Goal: Task Accomplishment & Management: Manage account settings

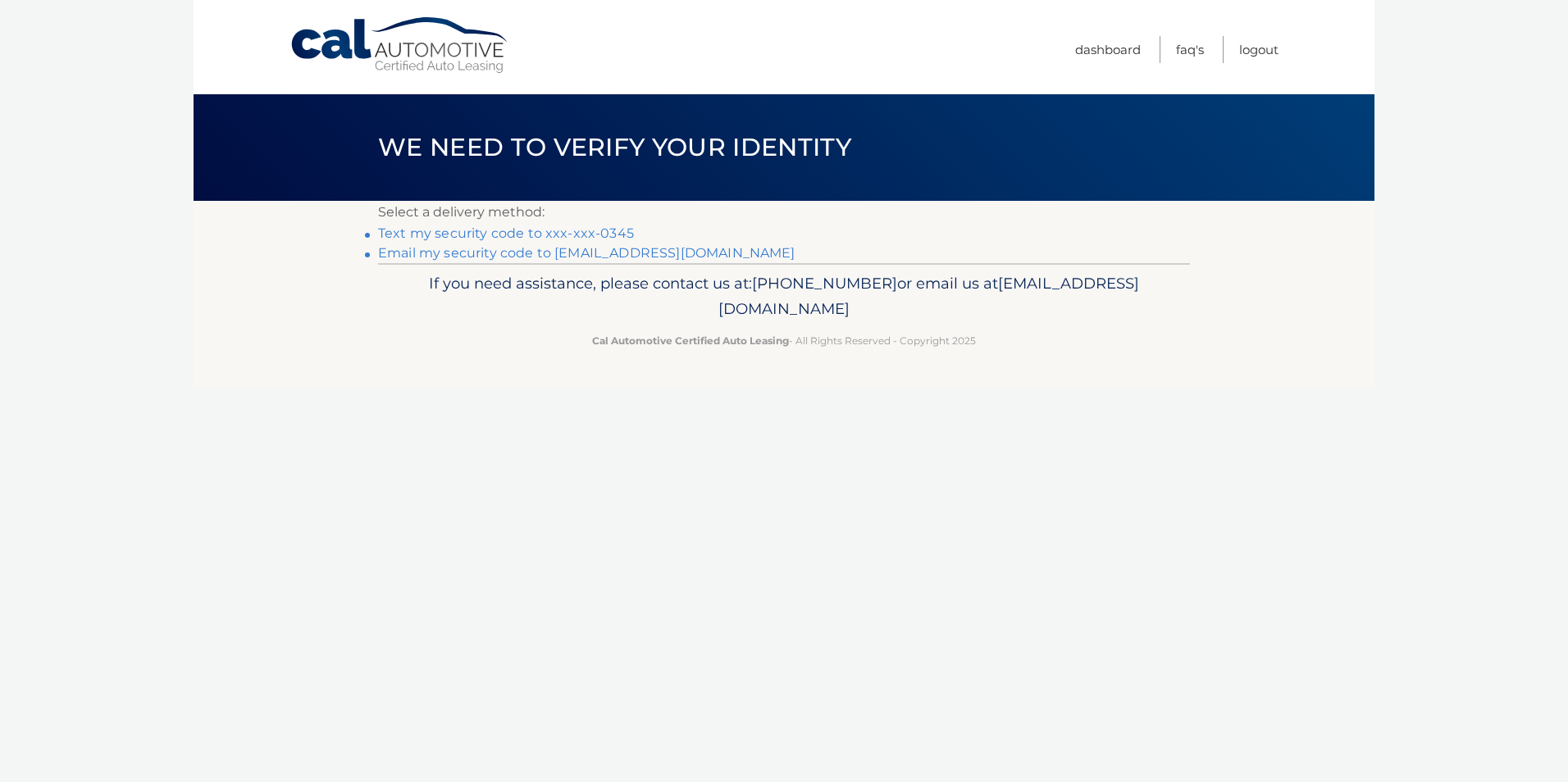
click at [592, 236] on link "Text my security code to xxx-xxx-0345" at bounding box center [506, 233] width 256 height 16
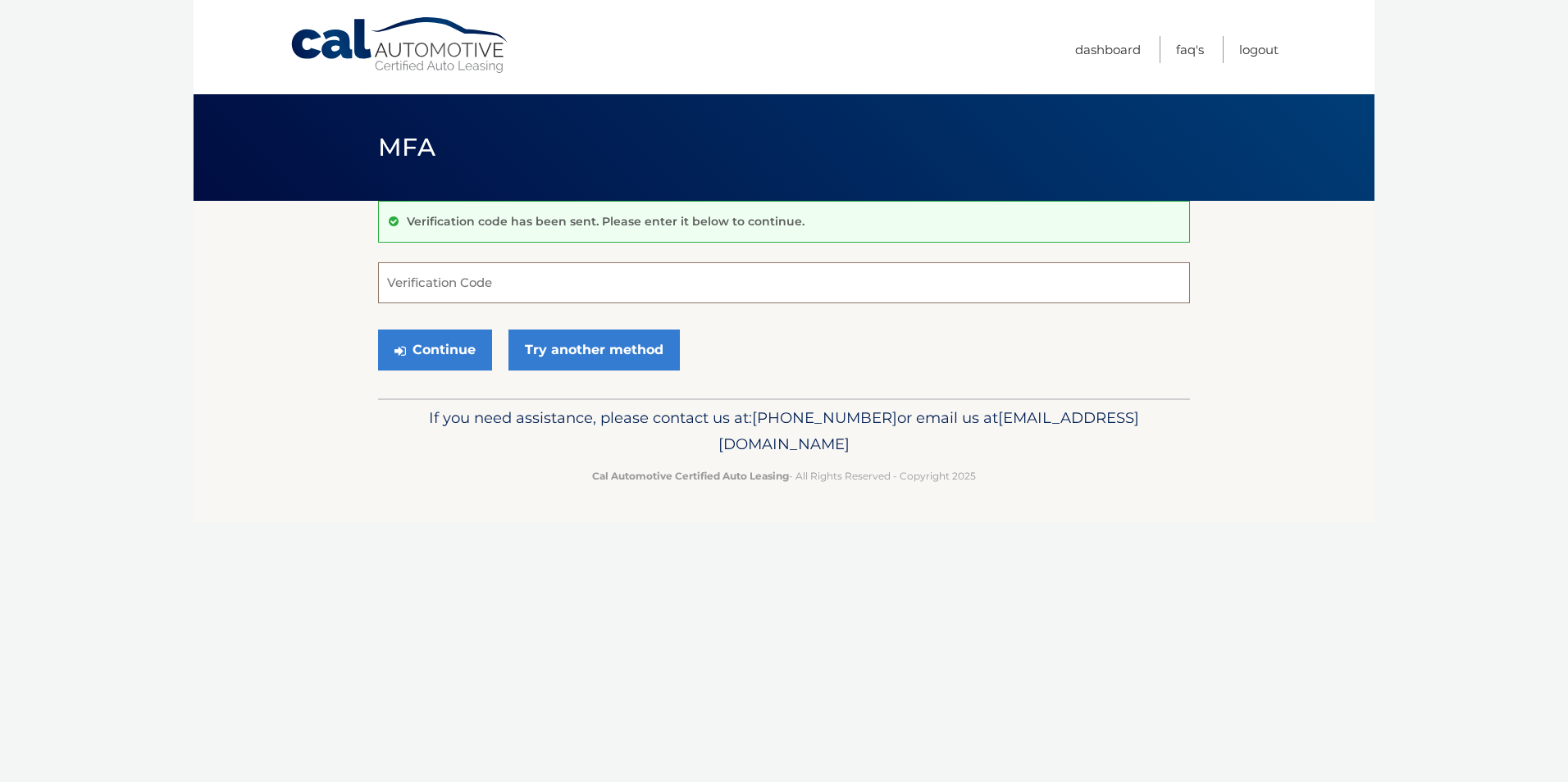
click at [570, 278] on input "Verification Code" at bounding box center [784, 283] width 812 height 41
click at [532, 273] on input "Verification Code" at bounding box center [784, 283] width 812 height 41
click at [496, 303] on input "Verification Code" at bounding box center [784, 283] width 812 height 41
click at [489, 288] on input "Verification Code" at bounding box center [784, 283] width 812 height 41
type input "727281"
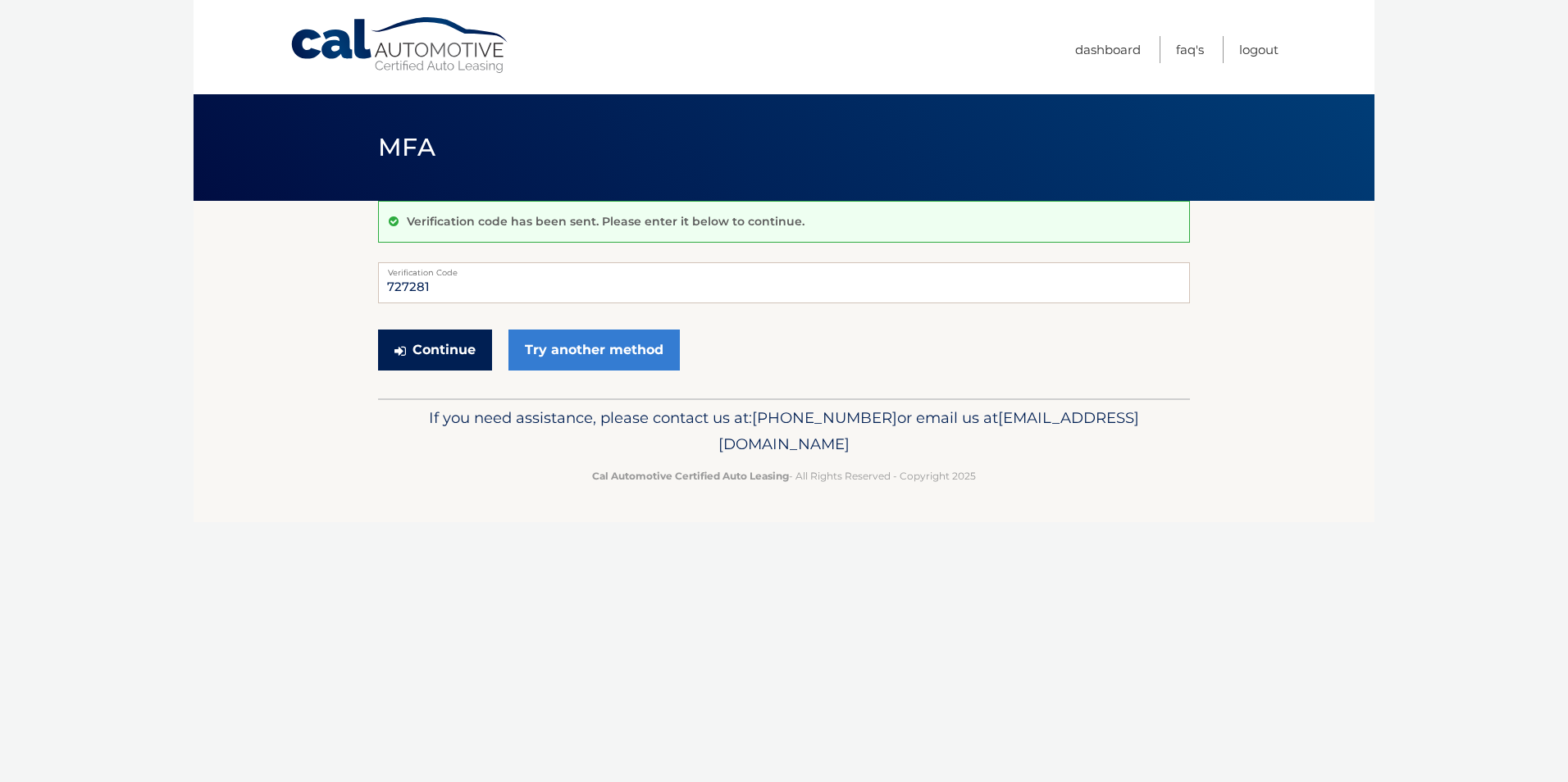
click at [432, 344] on button "Continue" at bounding box center [435, 349] width 114 height 41
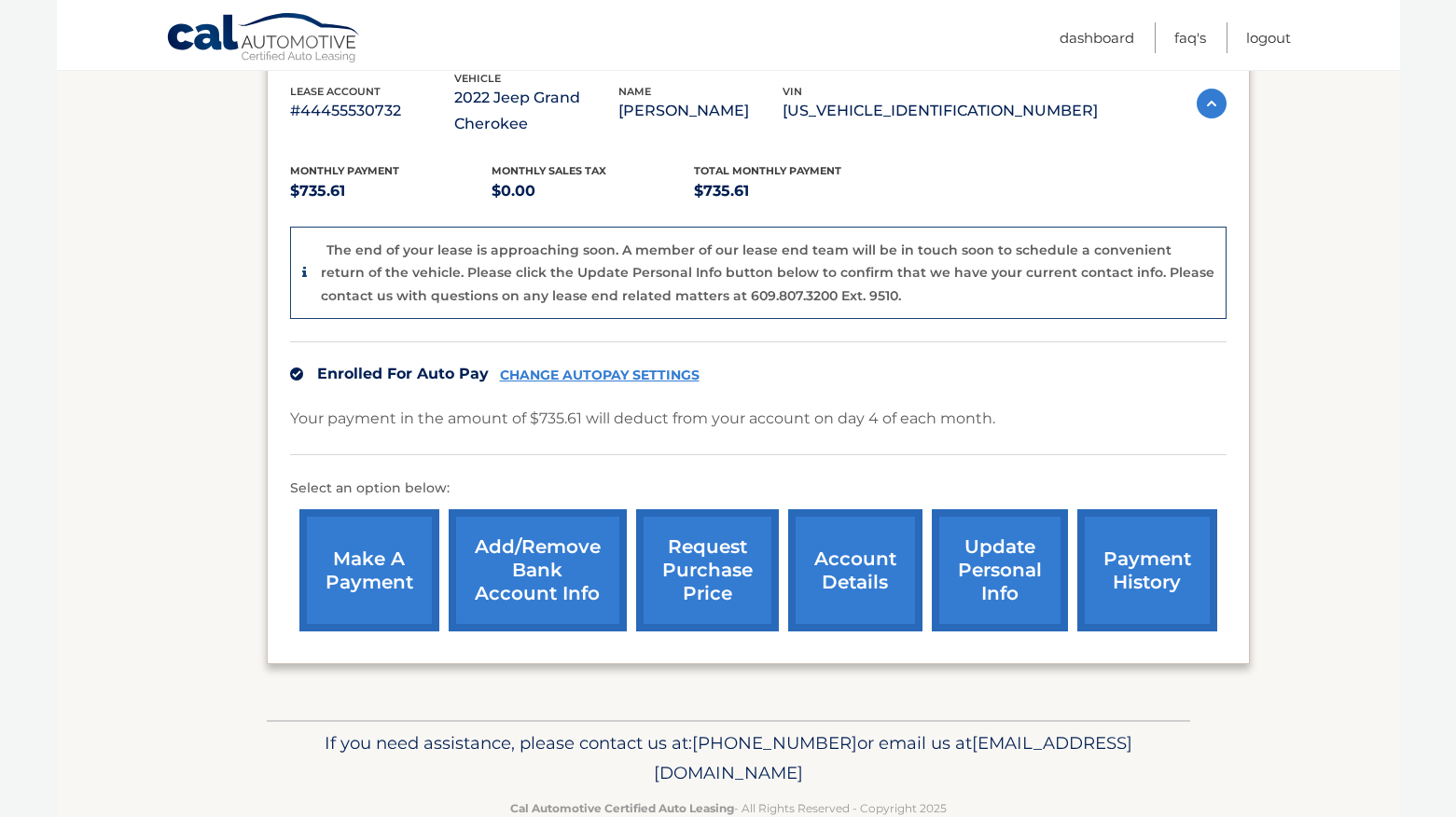
scroll to position [385, 0]
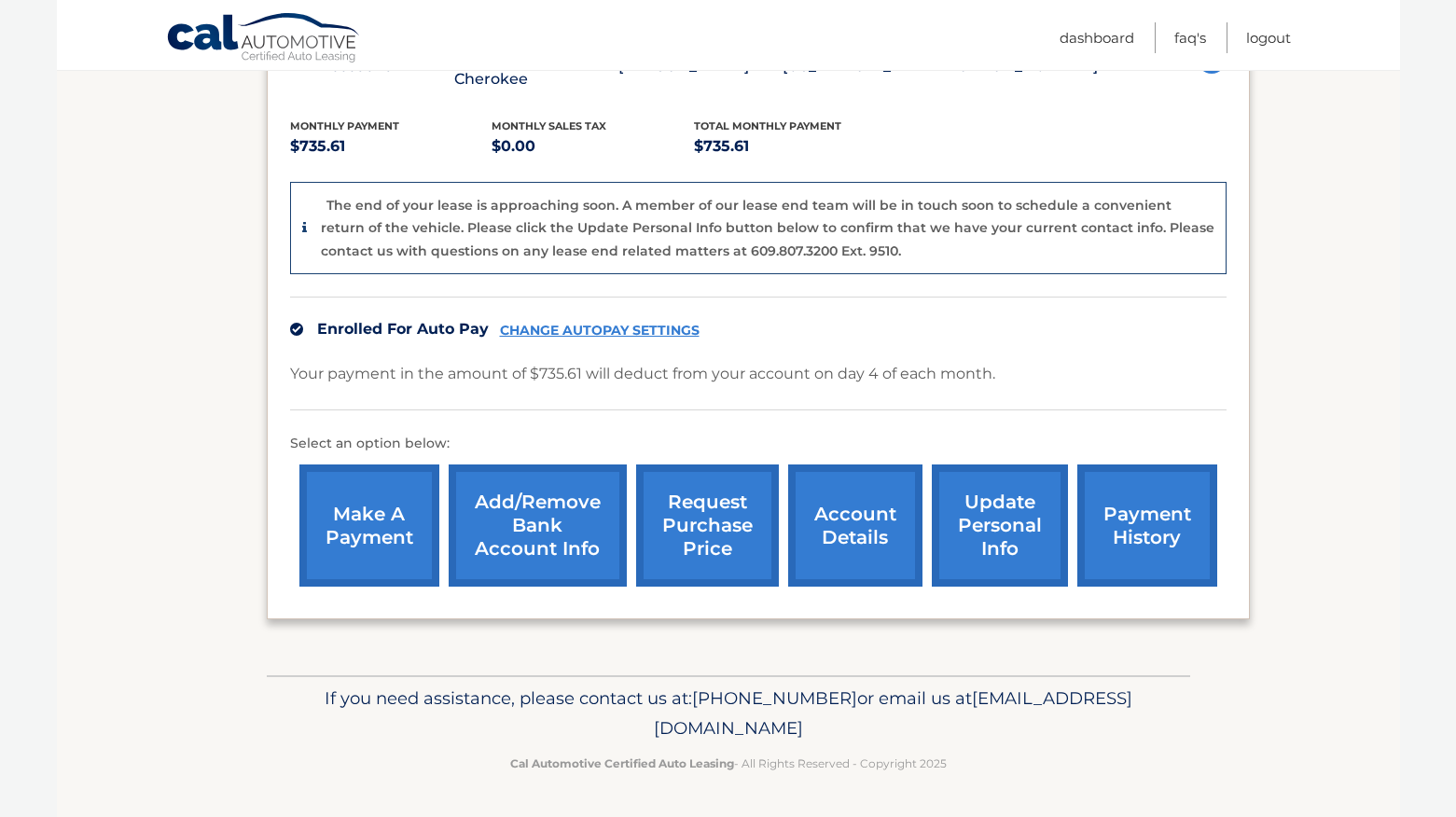
click at [607, 326] on link "CHANGE AUTOPAY SETTINGS" at bounding box center [600, 331] width 199 height 16
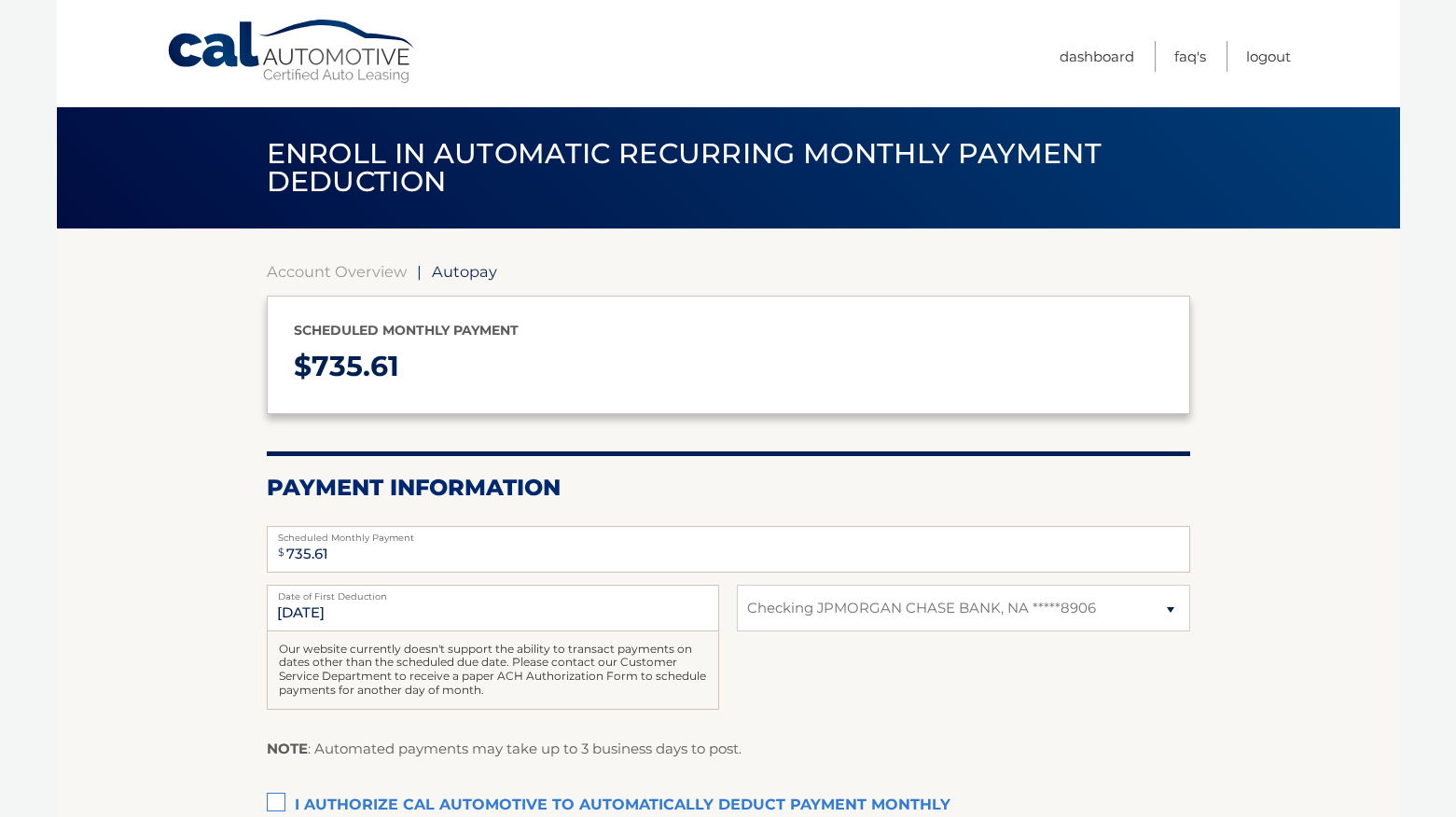
select select "NDZiMmZkNWItMzcxMy00MDgxLWFmZjktNDZiOWJjOTFlZGE3"
